Goal: Transaction & Acquisition: Book appointment/travel/reservation

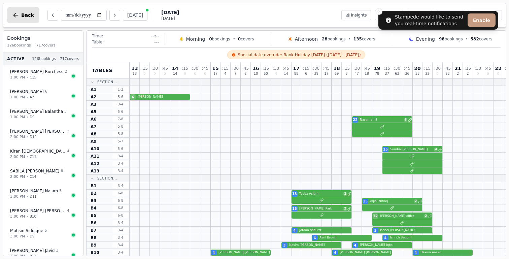
click at [28, 17] on span "Back" at bounding box center [27, 15] width 13 height 5
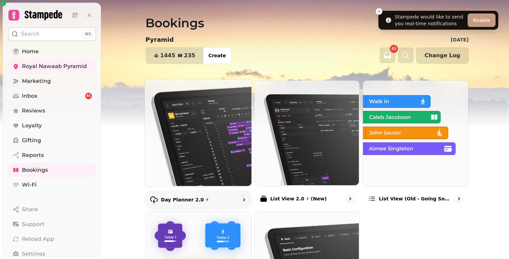
click at [185, 124] on img at bounding box center [197, 131] width 107 height 107
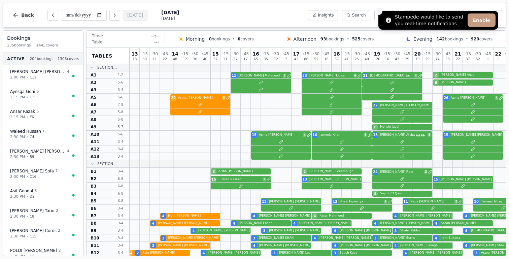
click at [379, 11] on icon "Close toast" at bounding box center [379, 11] width 4 height 4
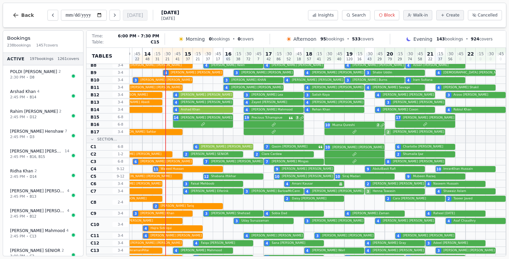
scroll to position [0, 28]
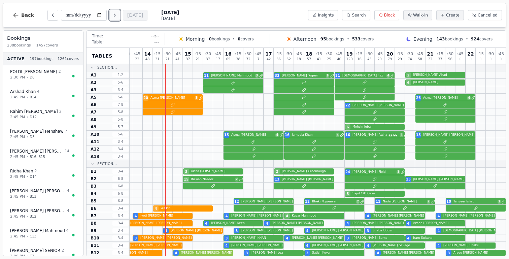
click at [117, 19] on button "Next day" at bounding box center [114, 15] width 11 height 11
type input "**********"
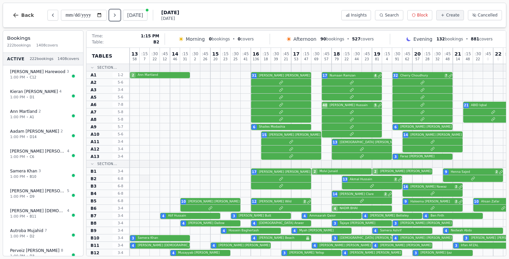
scroll to position [35, 0]
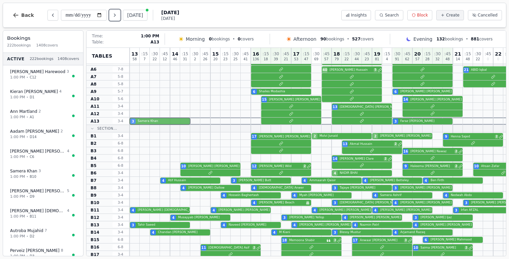
drag, startPoint x: 142, startPoint y: 201, endPoint x: 143, endPoint y: 122, distance: 78.4
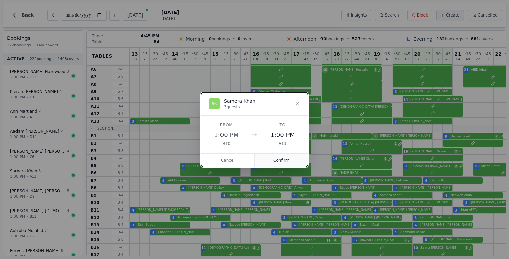
click at [285, 160] on button "Confirm" at bounding box center [282, 160] width 54 height 13
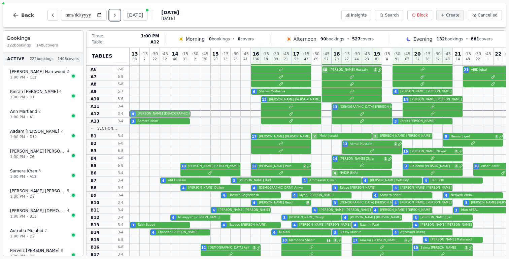
drag, startPoint x: 136, startPoint y: 208, endPoint x: 135, endPoint y: 111, distance: 97.6
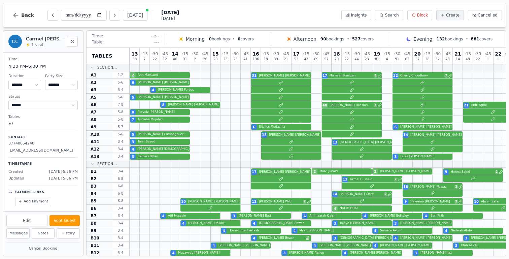
select select "****"
select select "*"
